Goal: Task Accomplishment & Management: Use online tool/utility

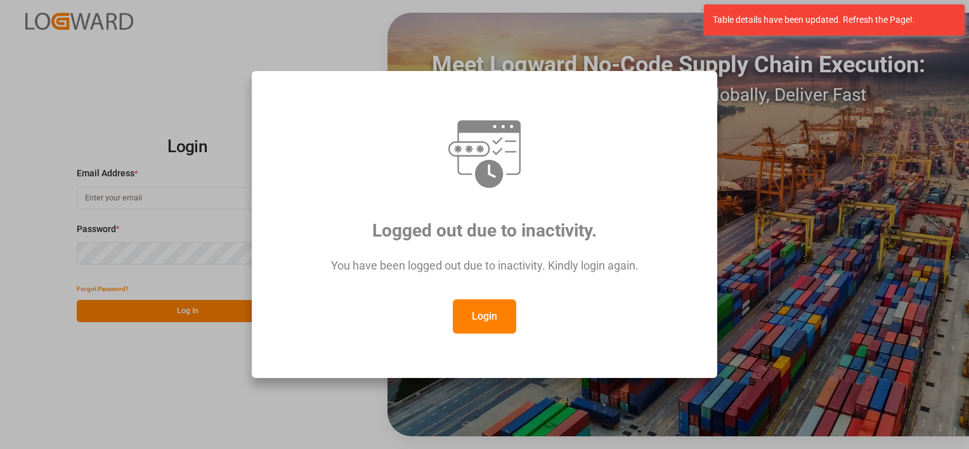
type input "[EMAIL_ADDRESS][PERSON_NAME][DOMAIN_NAME]"
click at [490, 308] on button "Login" at bounding box center [484, 316] width 63 height 34
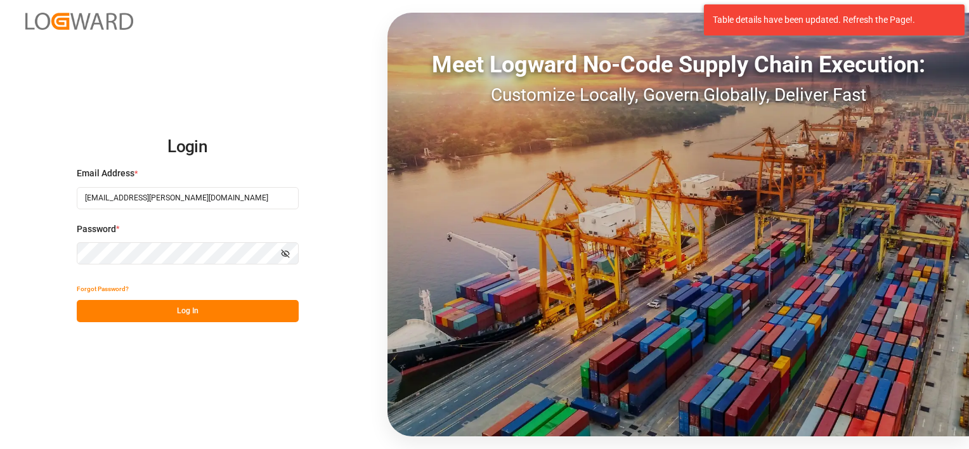
click at [247, 318] on button "Log In" at bounding box center [188, 311] width 222 height 22
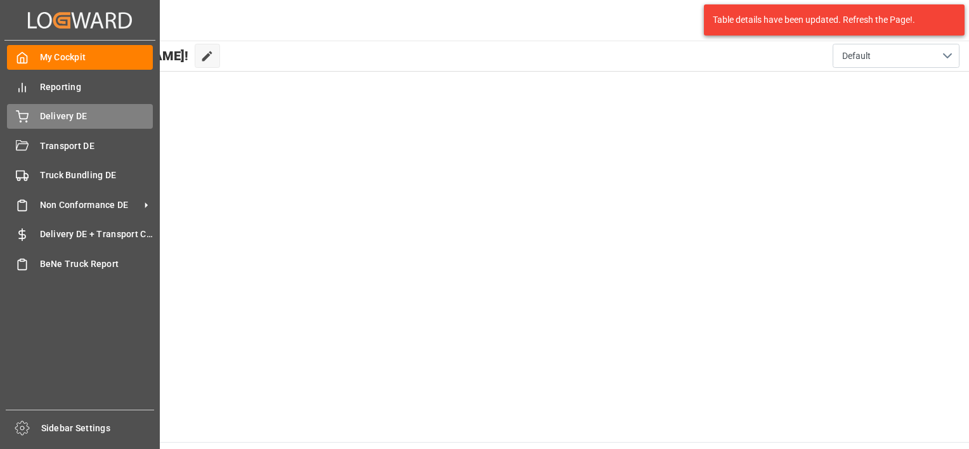
click at [94, 119] on span "Delivery DE" at bounding box center [96, 116] width 113 height 13
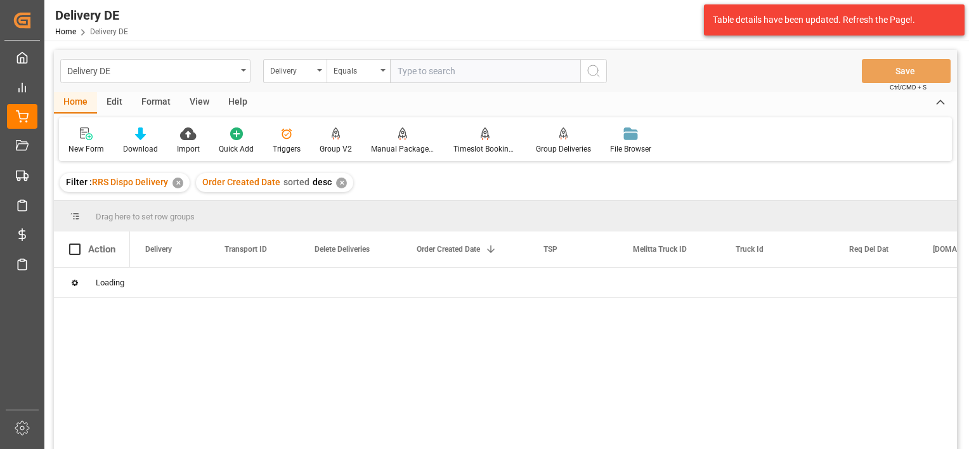
click at [177, 184] on div "✕" at bounding box center [177, 183] width 11 height 11
